Goal: Transaction & Acquisition: Download file/media

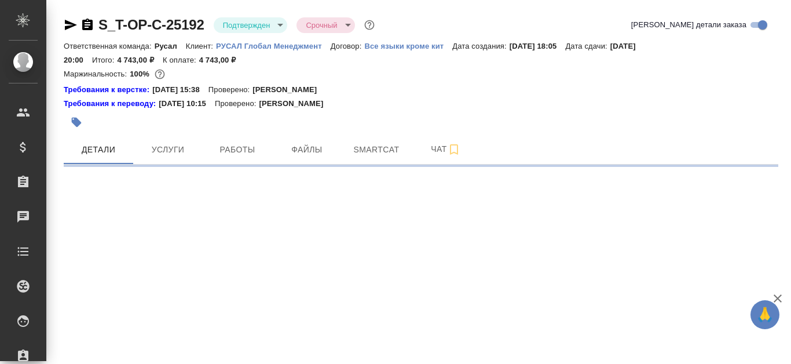
select select "RU"
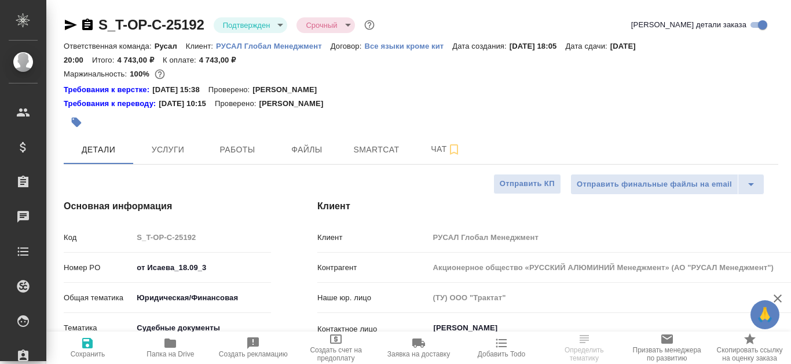
type textarea "x"
click at [310, 149] on span "Файлы" at bounding box center [307, 149] width 56 height 14
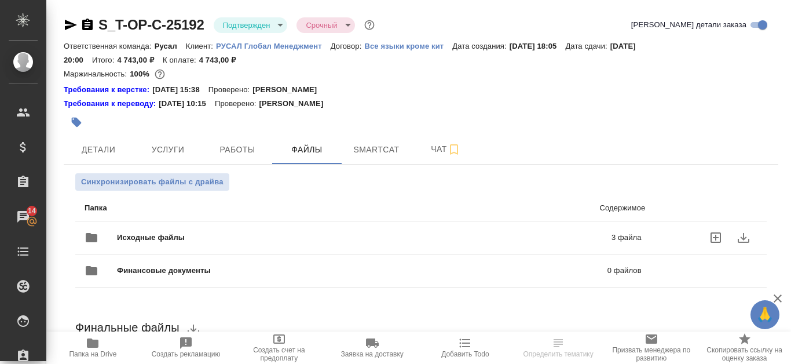
click at [565, 237] on p "3 файла" at bounding box center [519, 238] width 243 height 12
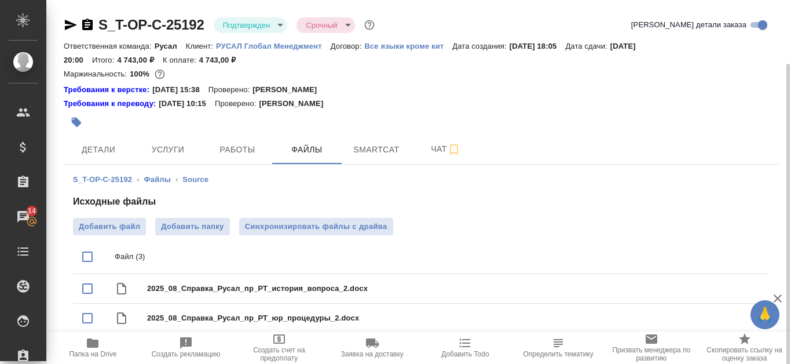
scroll to position [33, 0]
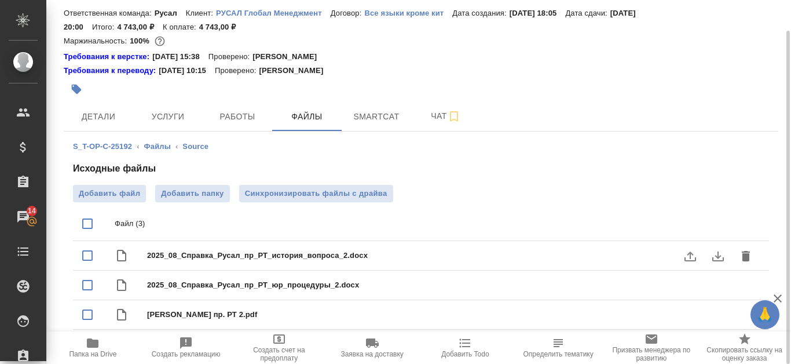
click at [713, 260] on icon "download" at bounding box center [718, 256] width 12 height 10
click at [718, 281] on icon "download" at bounding box center [718, 286] width 12 height 10
click at [720, 314] on icon "download" at bounding box center [718, 315] width 12 height 10
